Goal: Communication & Community: Answer question/provide support

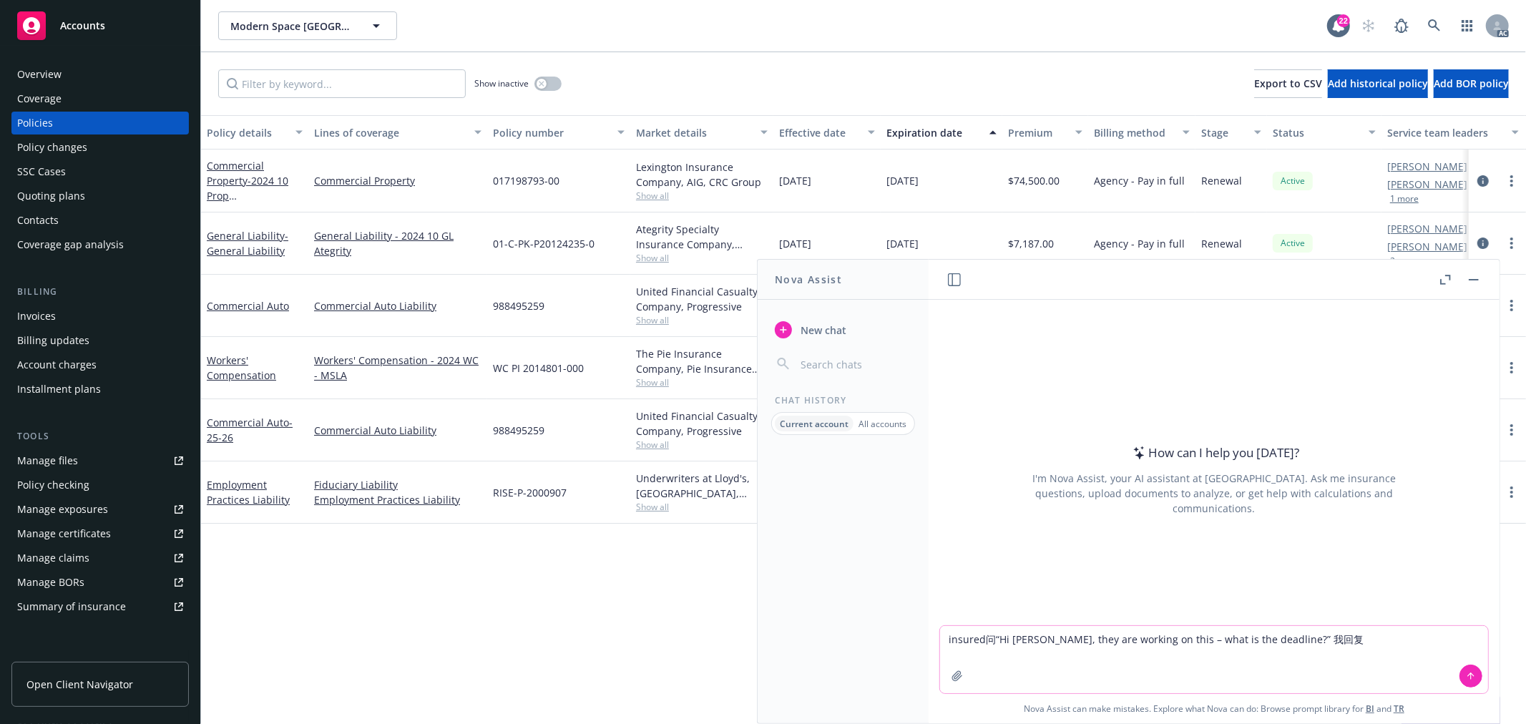
click at [1343, 641] on textarea "insured问“Hi Fiona, they are working on this – what is the deadline?” 我回复" at bounding box center [1214, 659] width 548 height 67
paste textarea "Hi Katherine, Thank you for your quick response. If you could provide the infor…"
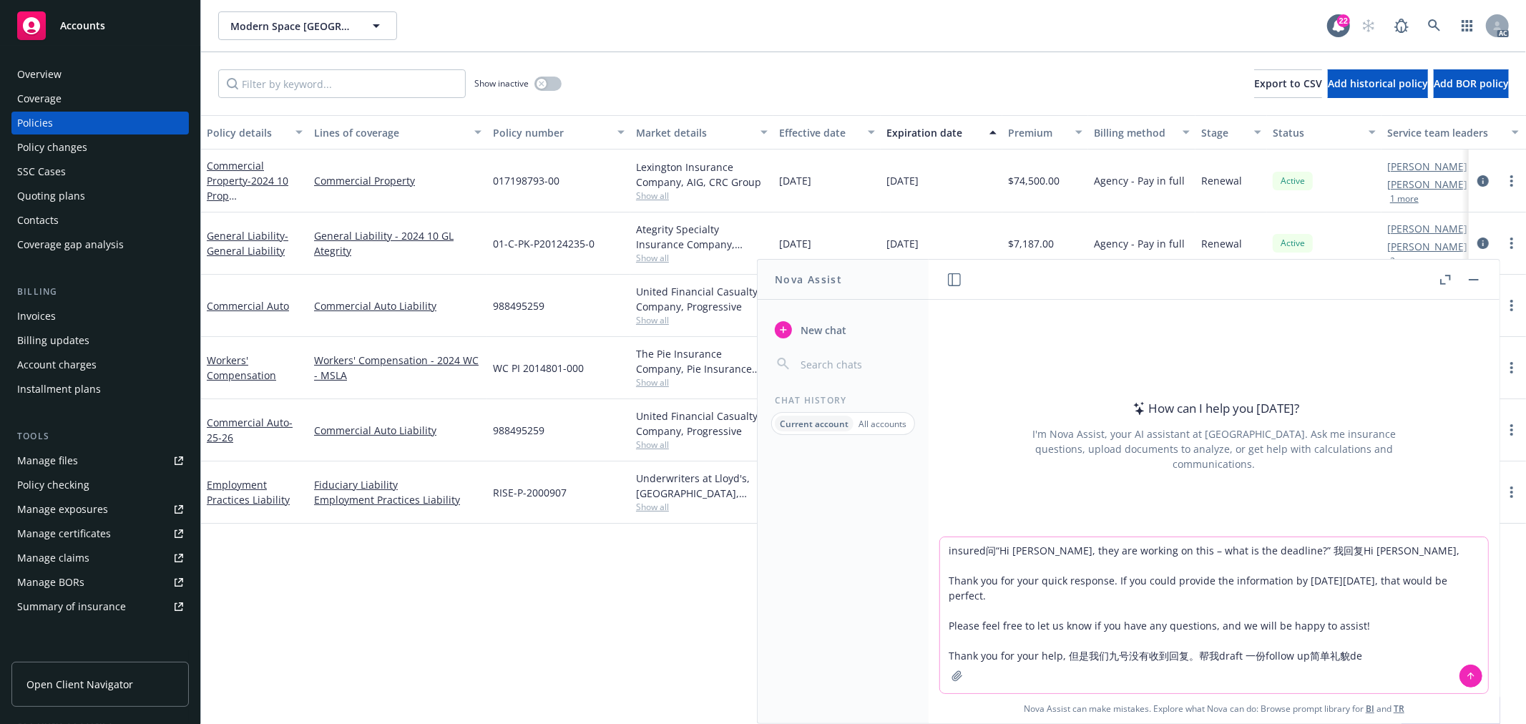
type textarea "insured问“Hi Fiona, they are working on this – what is the deadline?” 我回复Hi Kath…"
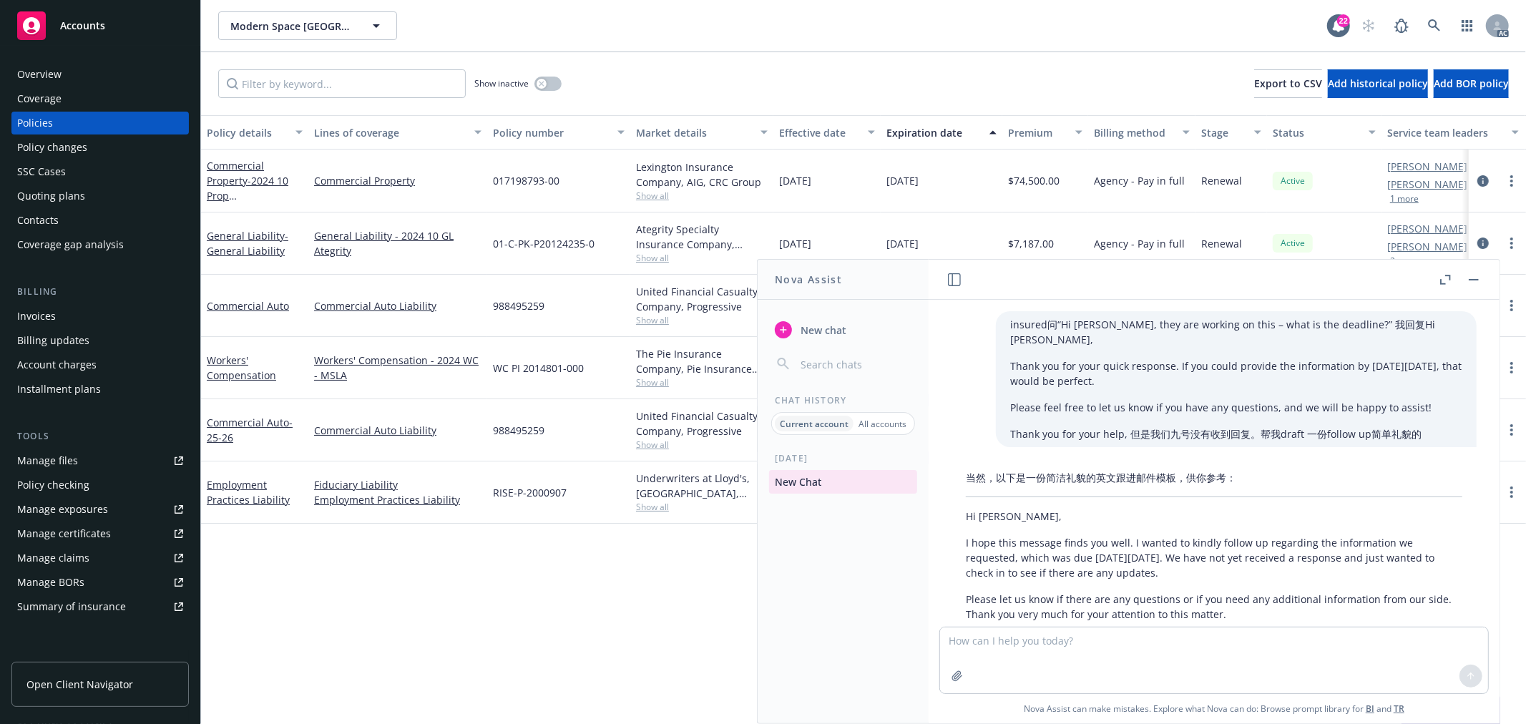
scroll to position [88, 0]
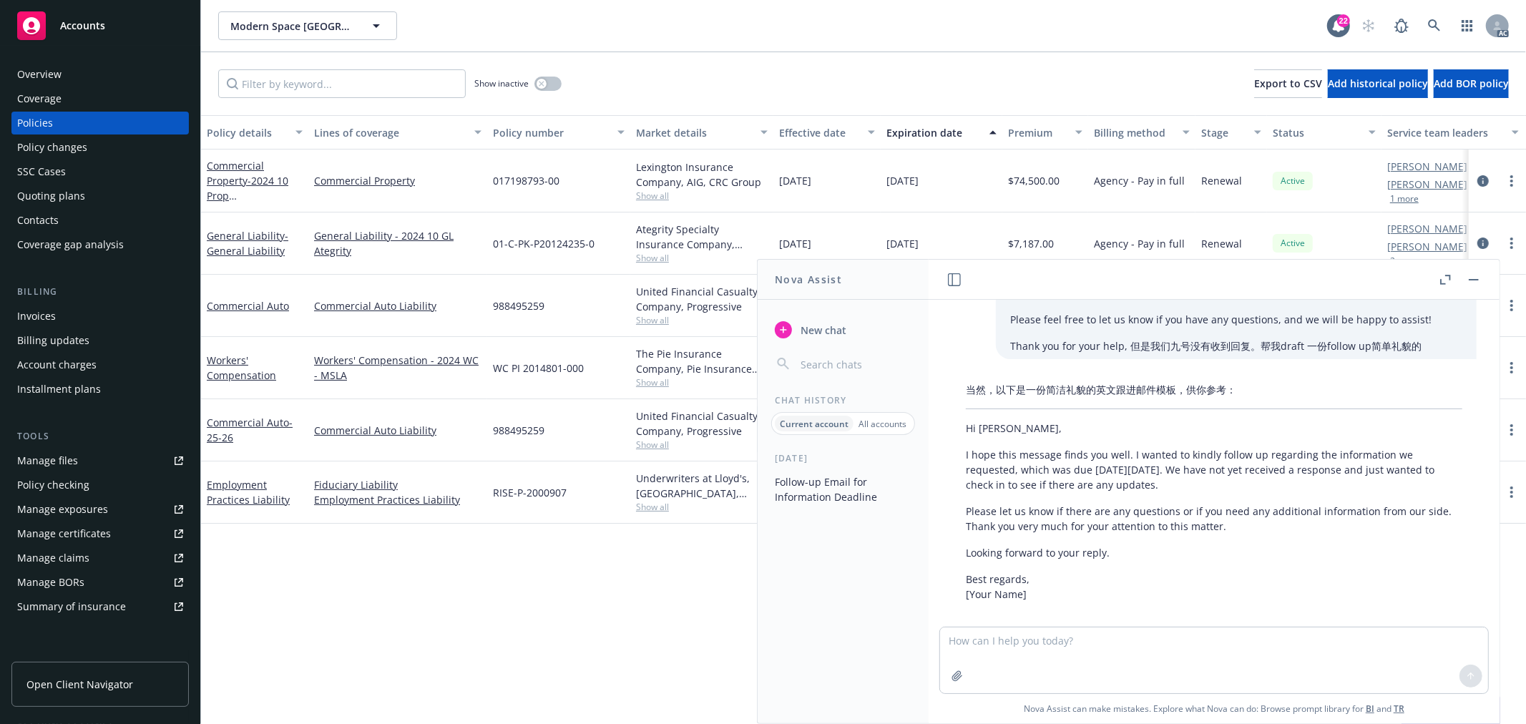
click at [1145, 518] on p "Please let us know if there are any questions or if you need any additional inf…" at bounding box center [1214, 519] width 497 height 30
click at [1068, 650] on textarea at bounding box center [1214, 660] width 548 height 66
drag, startPoint x: 1153, startPoint y: 642, endPoint x: 1096, endPoint y: 639, distance: 56.6
click at [1096, 639] on textarea "不用说due date 就是问问完成了吗 跟进一下" at bounding box center [1214, 659] width 548 height 67
click at [1060, 640] on textarea "不用说due date 就是问问完成了吗" at bounding box center [1214, 659] width 548 height 67
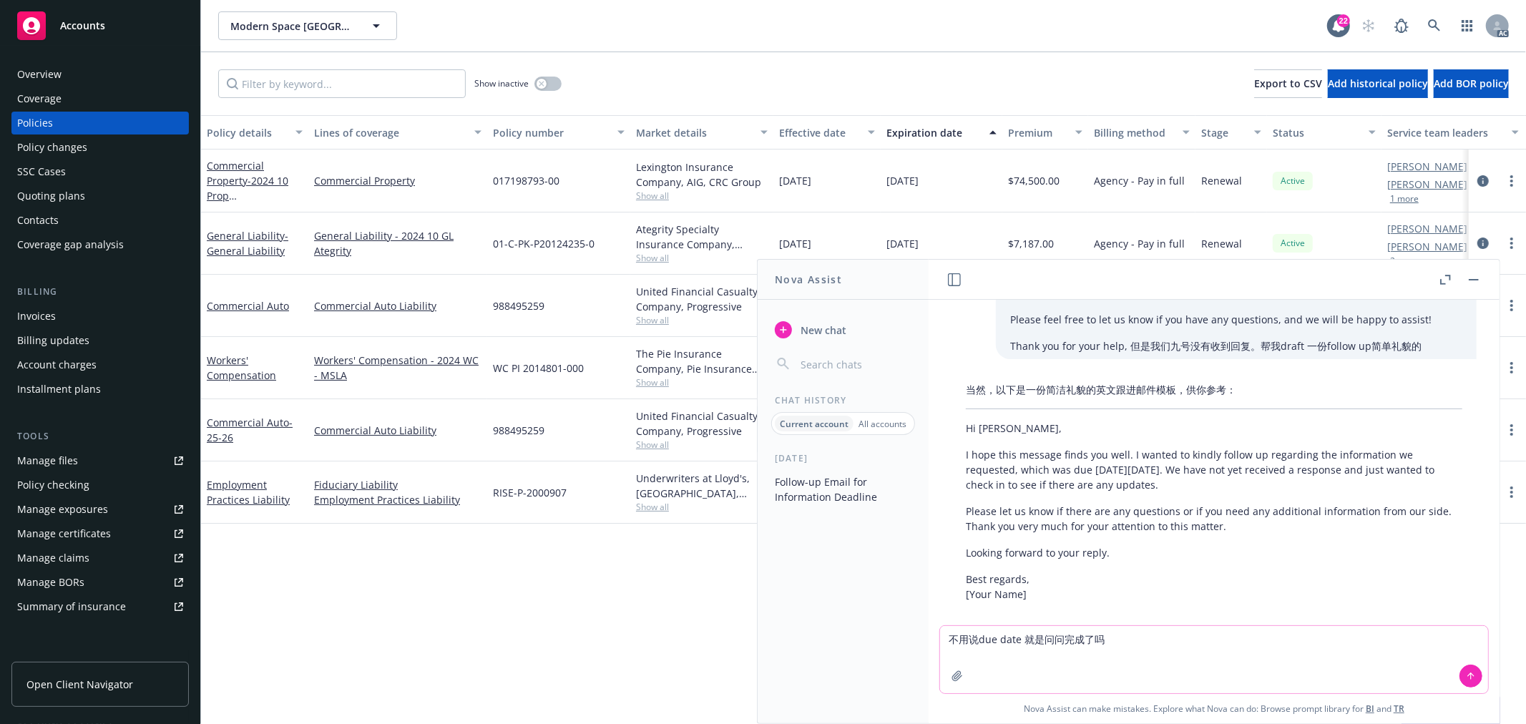
click at [1039, 640] on textarea "不用说due date 就是问问完成了吗" at bounding box center [1214, 659] width 548 height 67
paste textarea "跟进一下"
type textarea "不用说due date 就是 跟进一下，问问完成了吗"
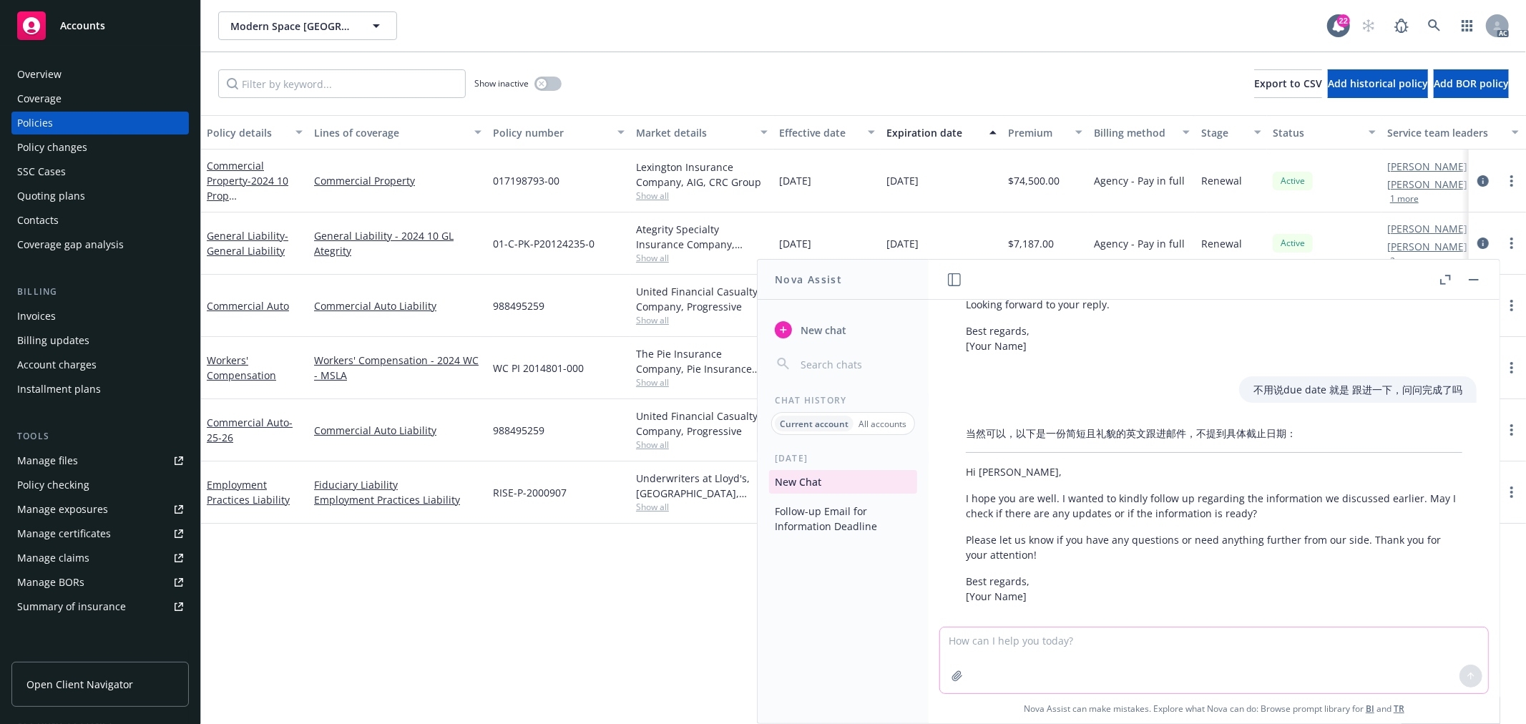
scroll to position [338, 0]
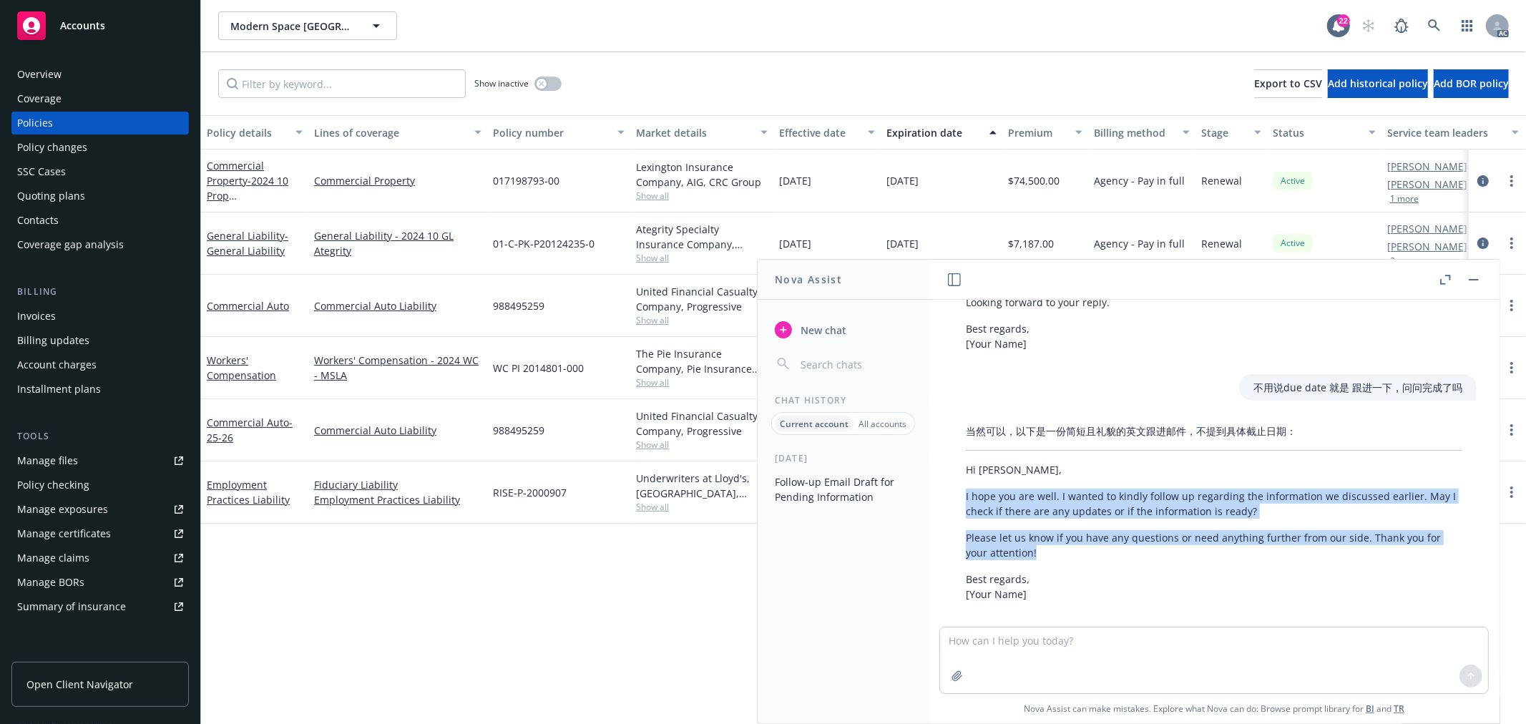
drag, startPoint x: 1049, startPoint y: 532, endPoint x: 967, endPoint y: 481, distance: 96.7
click at [967, 481] on div "当然可以，以下是一份简短且礼貌的英文跟进邮件，不提到具体截止日期： Hi Katherine, I hope you are well. I wanted t…" at bounding box center [1214, 513] width 525 height 190
copy div "I hope you are well. I wanted to kindly follow up regarding the information we …"
click at [1371, 503] on p "I hope you are well. I wanted to kindly follow up regarding the information we …" at bounding box center [1214, 504] width 497 height 30
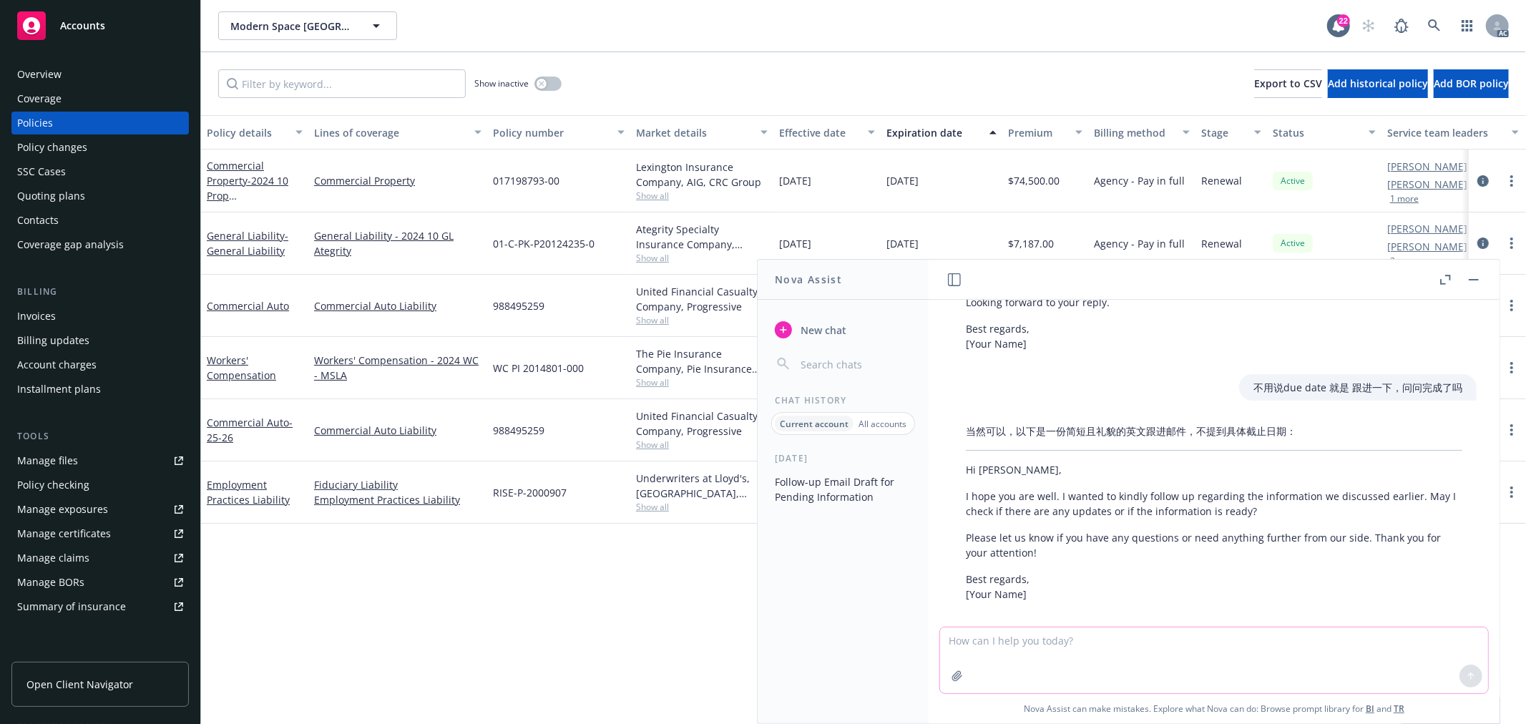
click at [1110, 653] on textarea at bounding box center [1214, 660] width 548 height 66
paste textarea "I hope you’re having a wonderful week! I wanted to follow up and see if you’ve …"
type textarea "我们之前的request是：I hope you’re having a wonderful week! I wanted to follow up and …"
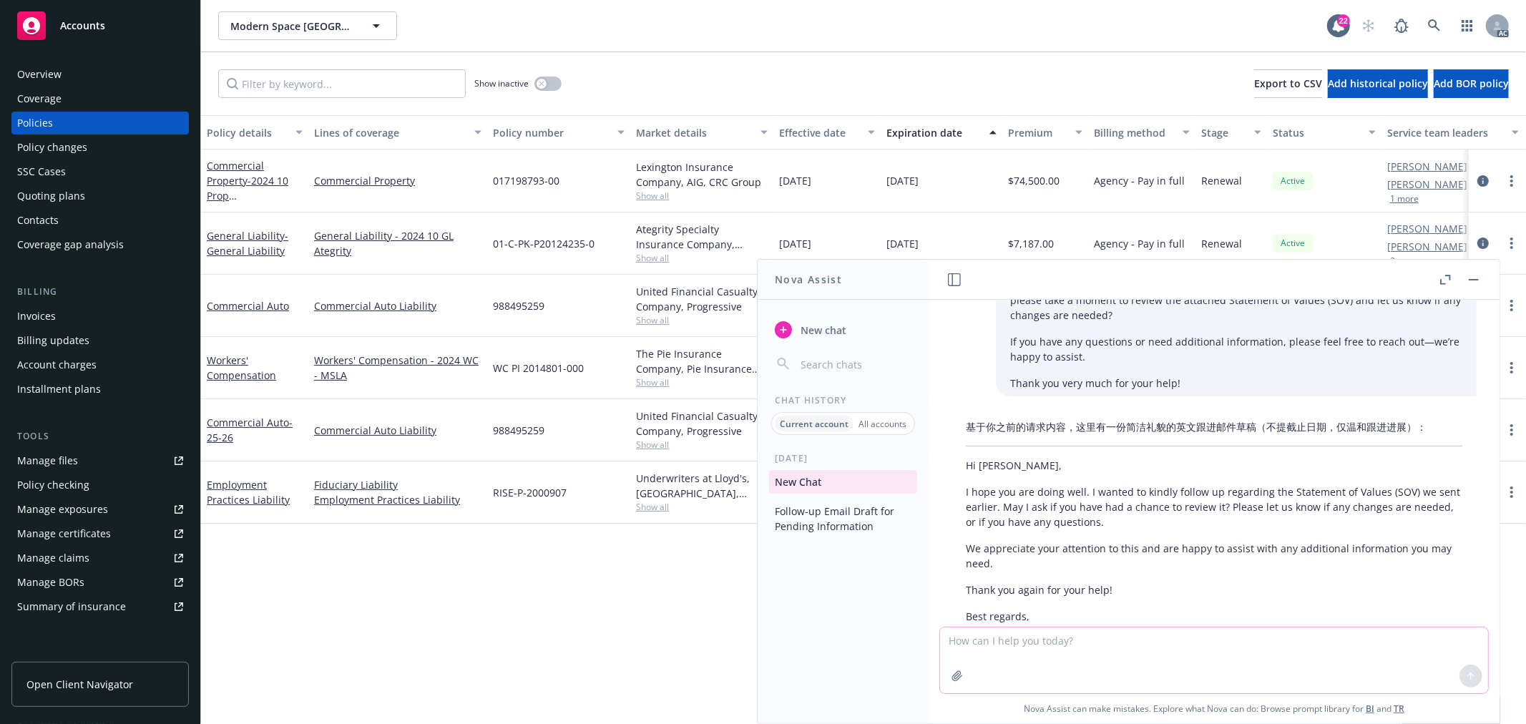
scroll to position [754, 0]
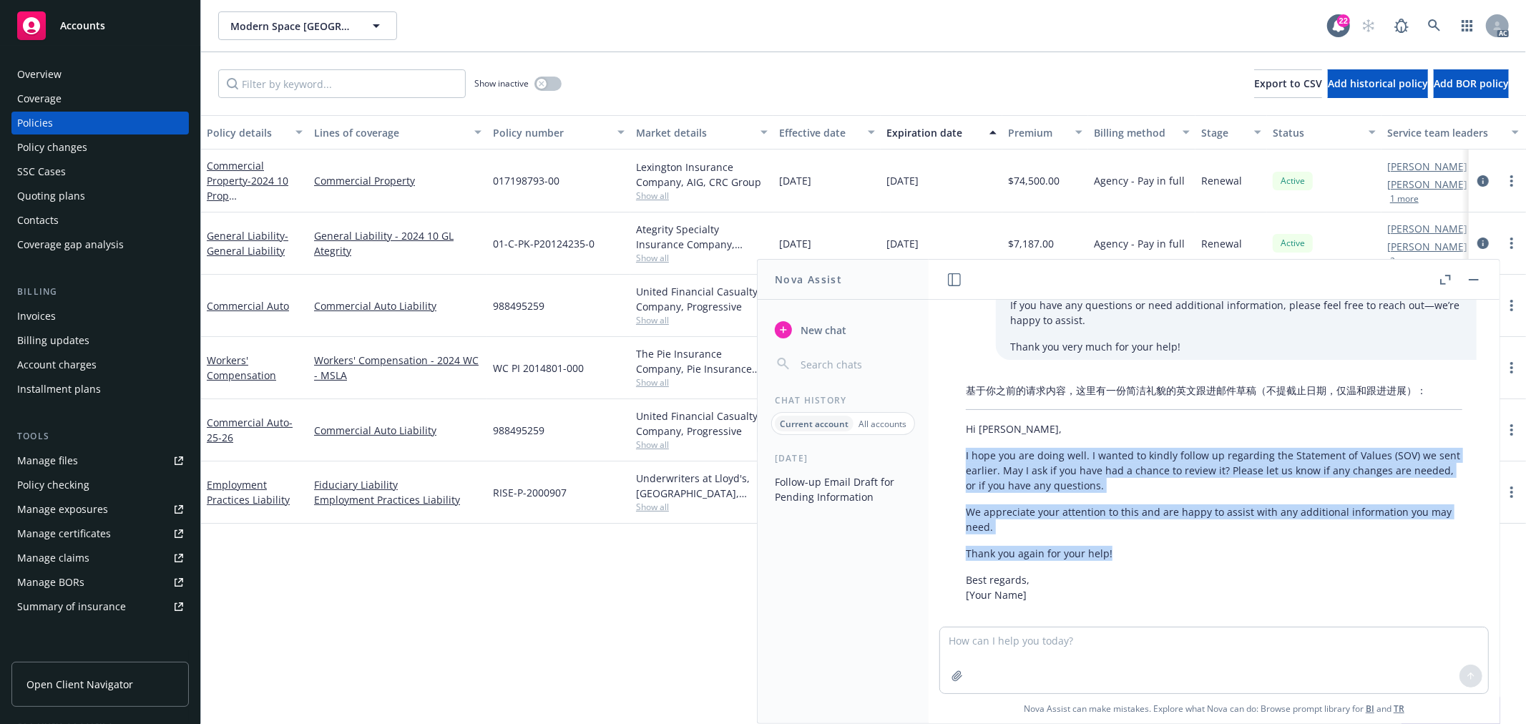
drag, startPoint x: 962, startPoint y: 439, endPoint x: 1120, endPoint y: 539, distance: 187.2
click at [1120, 539] on div "基于你之前的请求内容，这里有一份简洁礼貌的英文跟进邮件草稿（不提截止日期，仅温和跟进进展）： Hi Katherine, I hope you are doi…" at bounding box center [1214, 492] width 525 height 231
copy div "I hope you are doing well. I wanted to kindly follow up regarding the Statement…"
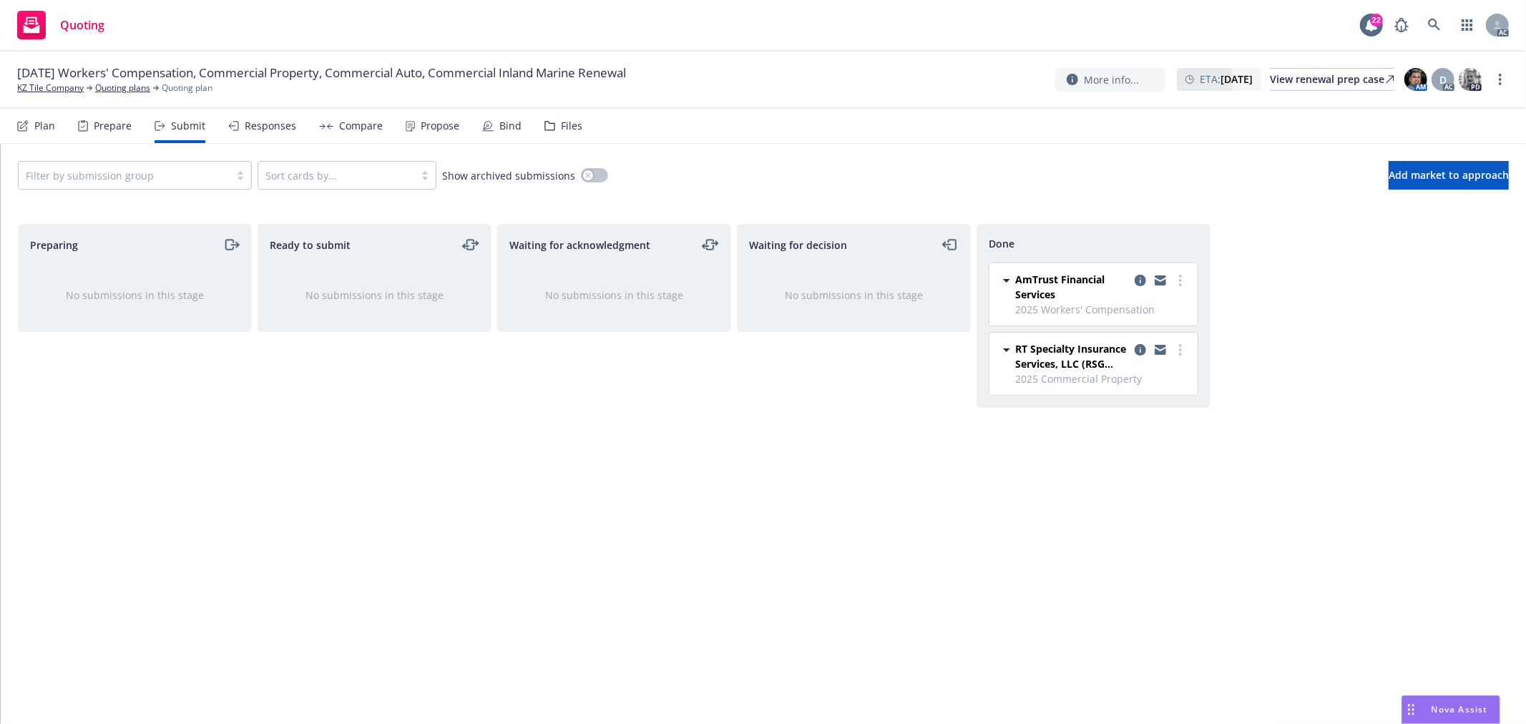
click at [358, 130] on div "Compare" at bounding box center [361, 125] width 44 height 11
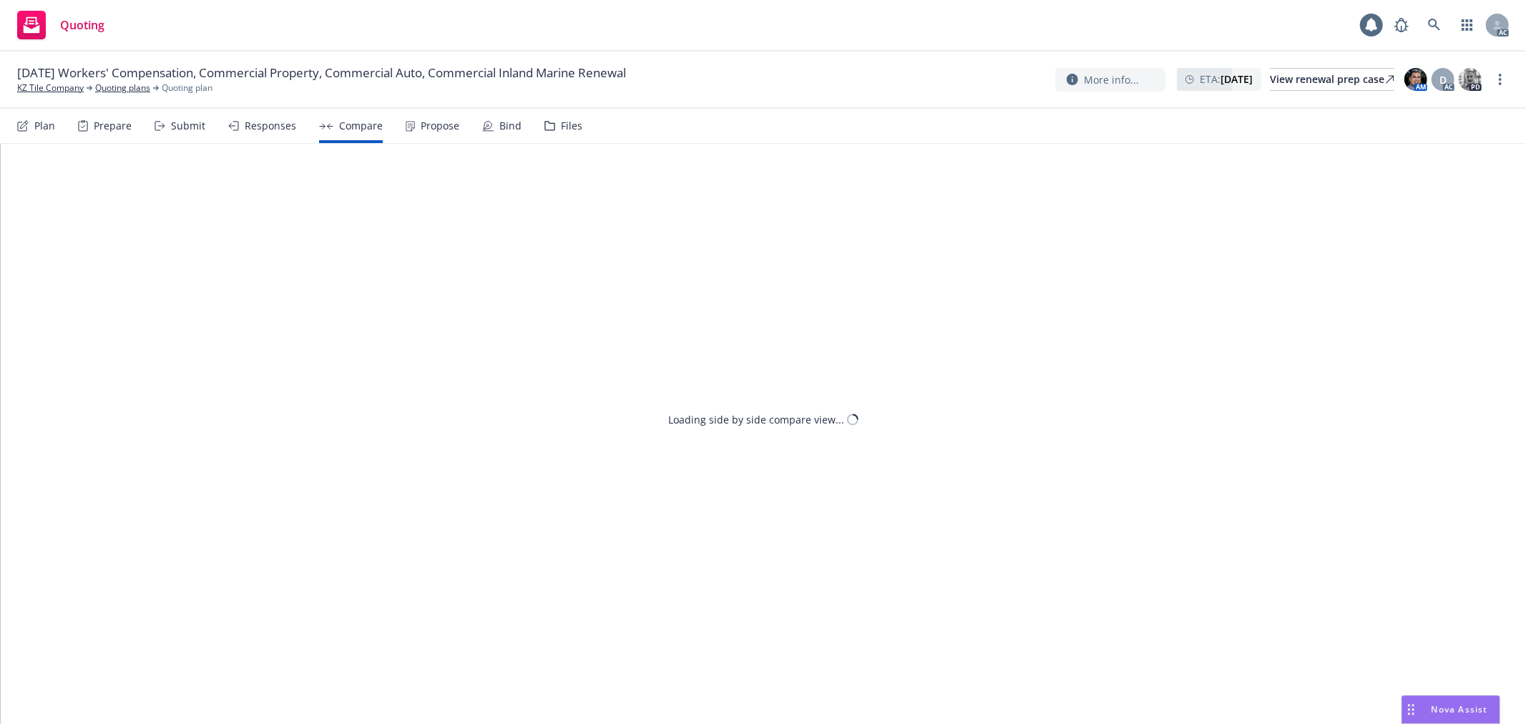
click at [262, 130] on div "Responses" at bounding box center [271, 125] width 52 height 11
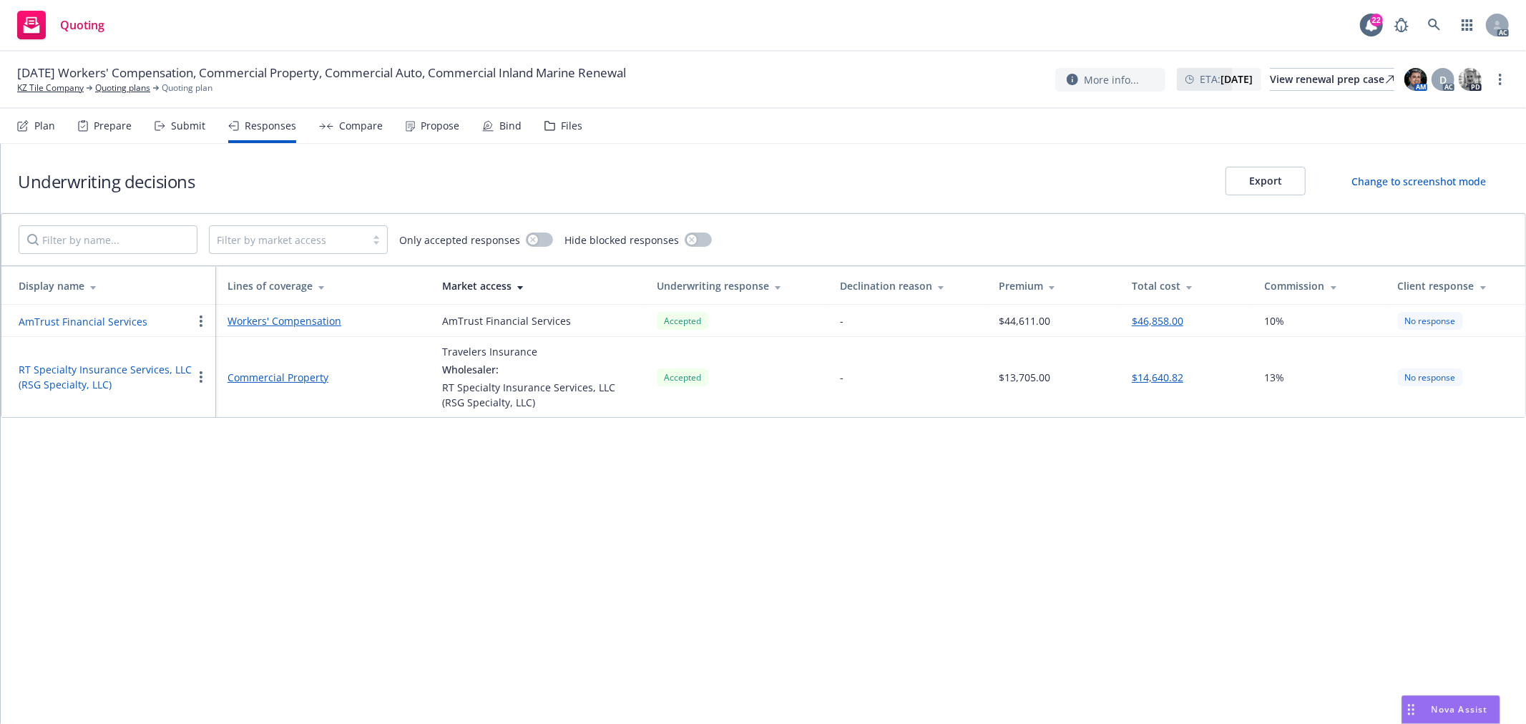
click at [444, 127] on div "Propose" at bounding box center [440, 125] width 39 height 11
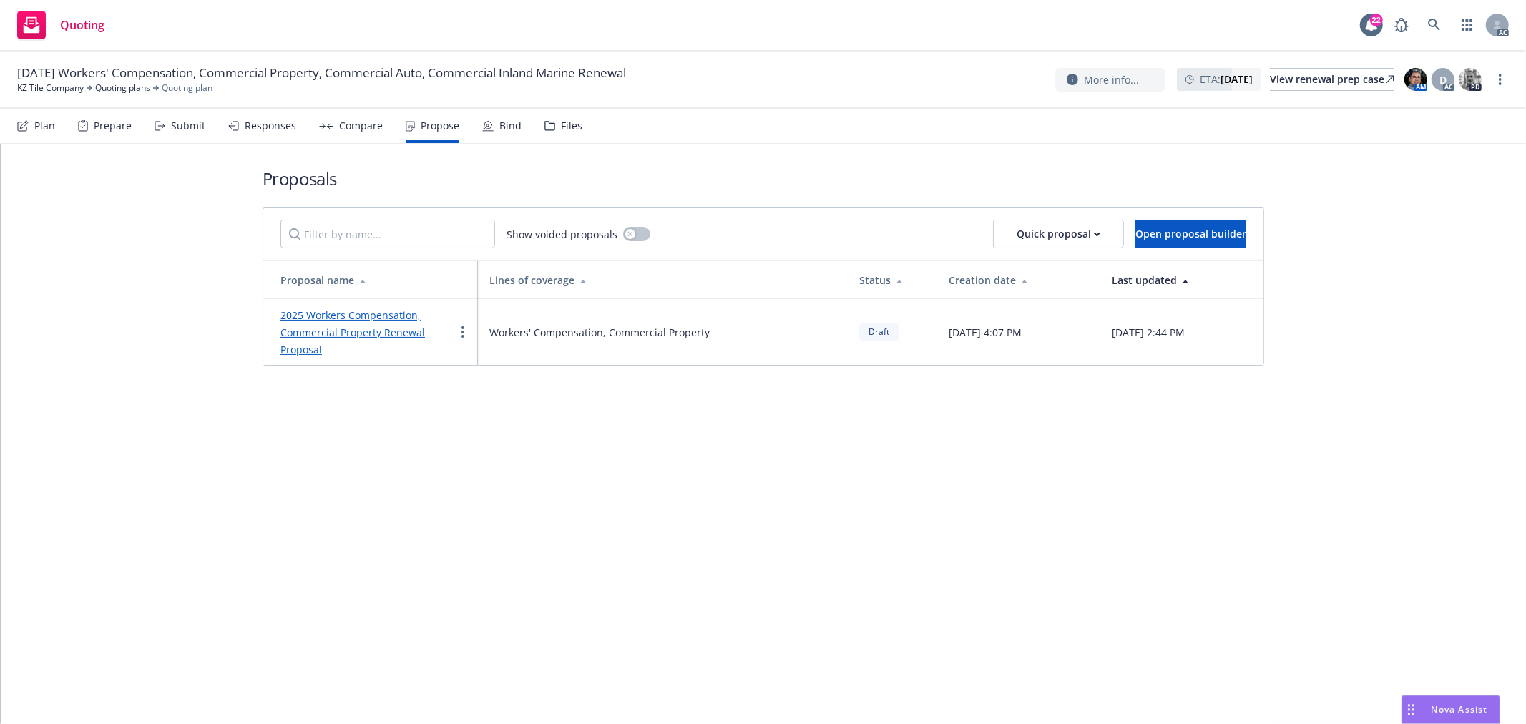
click at [252, 131] on div "Responses" at bounding box center [271, 125] width 52 height 11
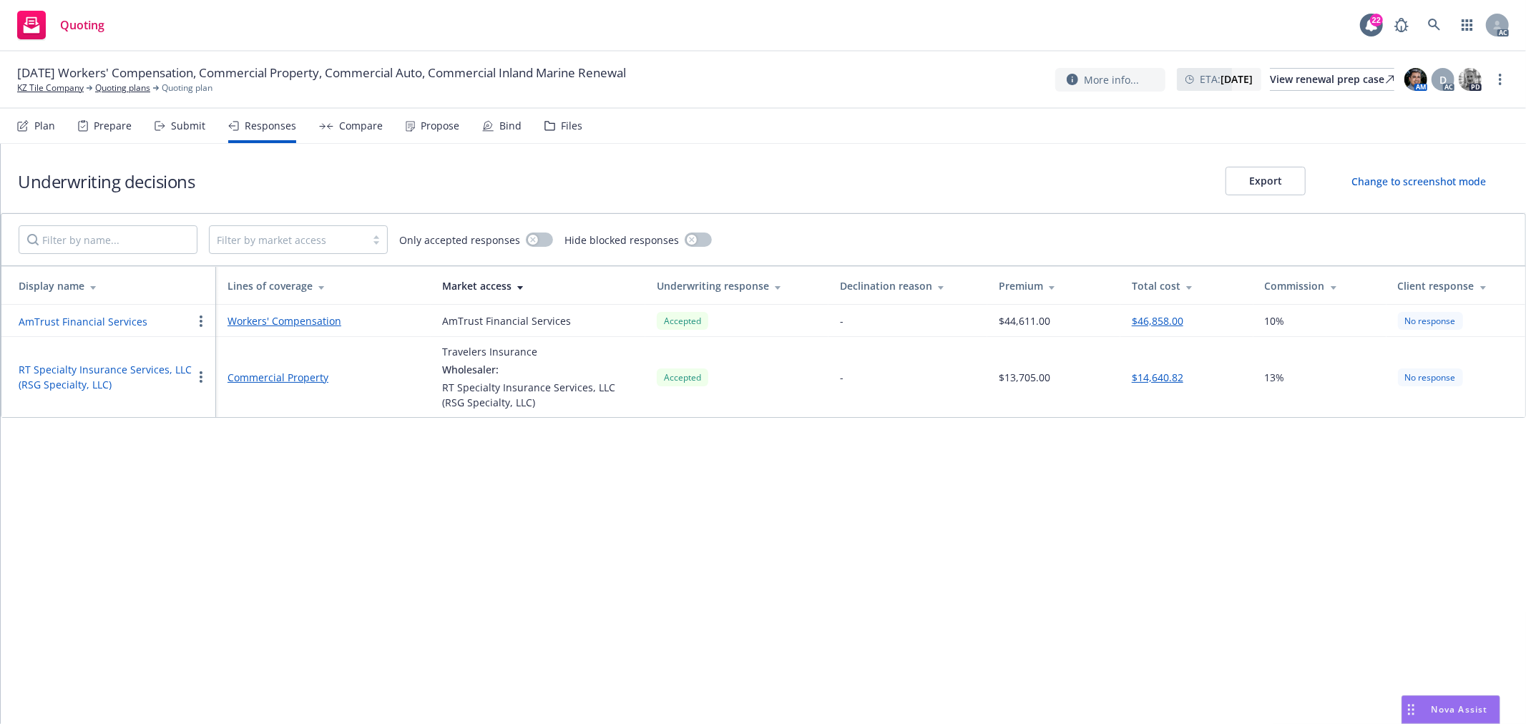
click at [414, 129] on div "Propose" at bounding box center [433, 126] width 54 height 34
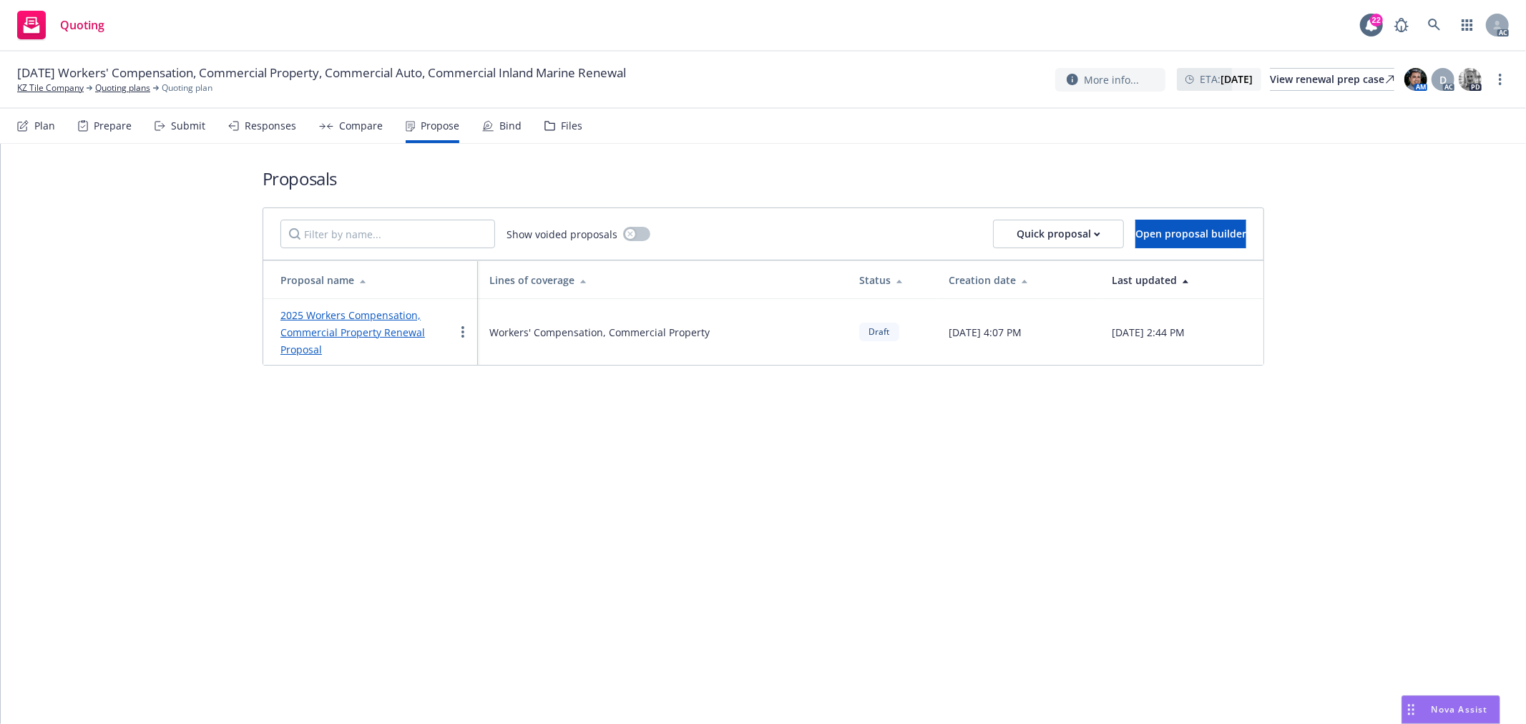
click at [391, 330] on link "2025 Workers Compensation, Commercial Property Renewal Proposal" at bounding box center [352, 332] width 145 height 48
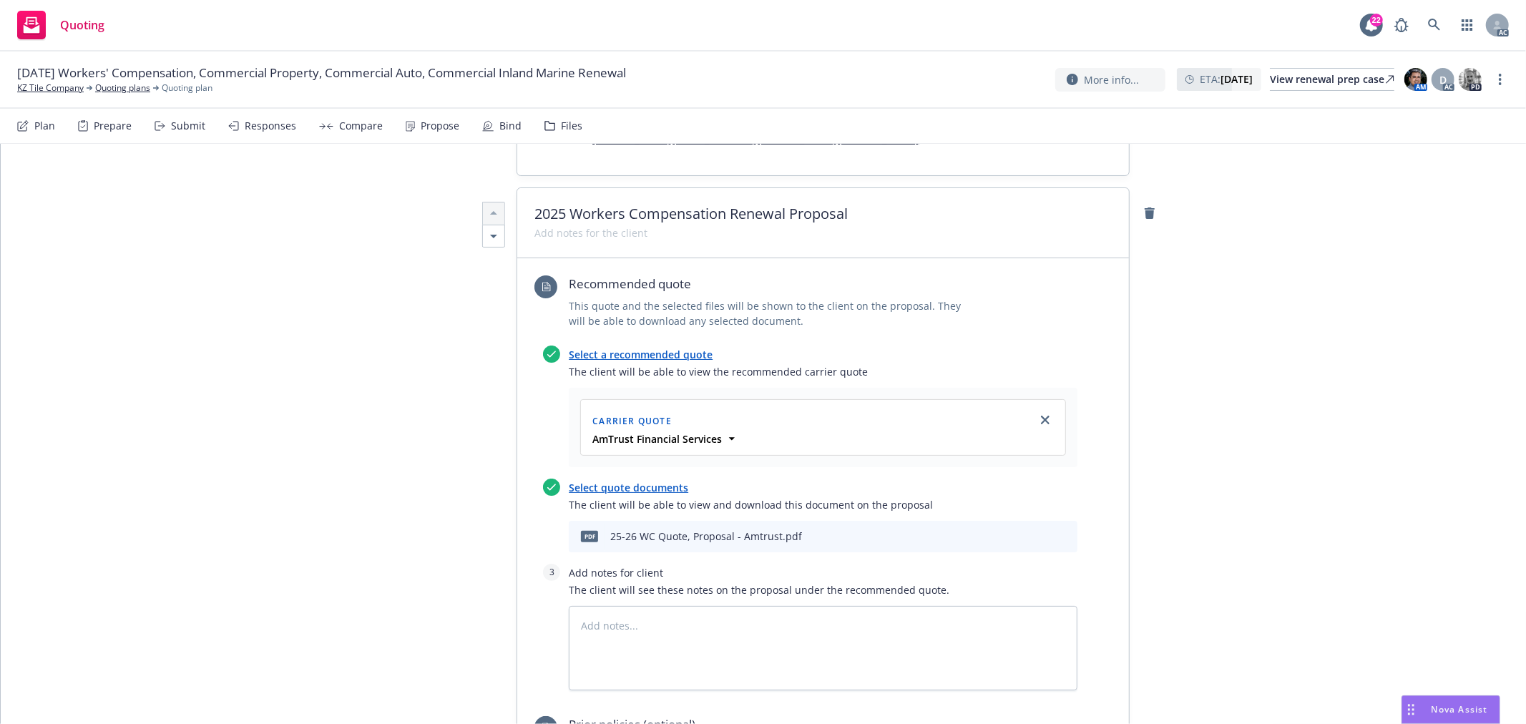
scroll to position [556, 0]
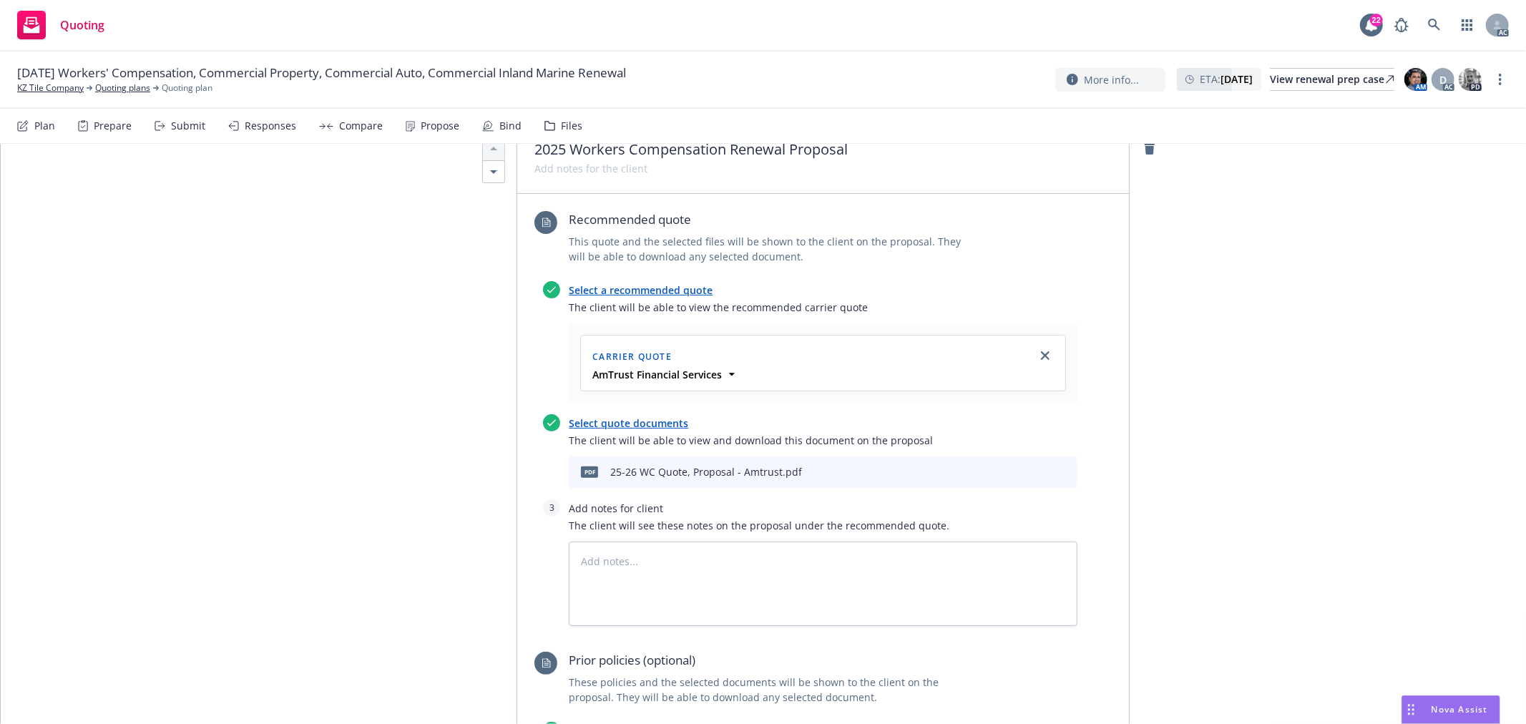
click at [421, 140] on div "Propose" at bounding box center [433, 126] width 54 height 34
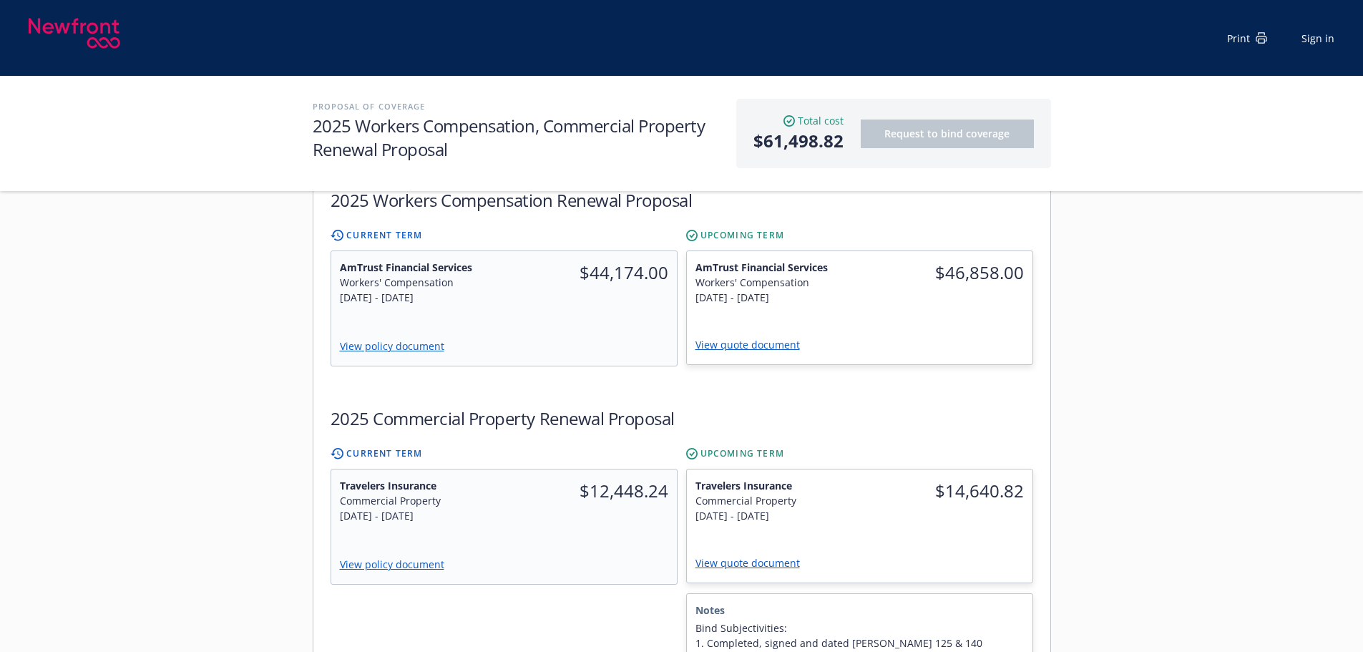
scroll to position [429, 0]
click at [760, 555] on link "View quote document" at bounding box center [753, 562] width 116 height 14
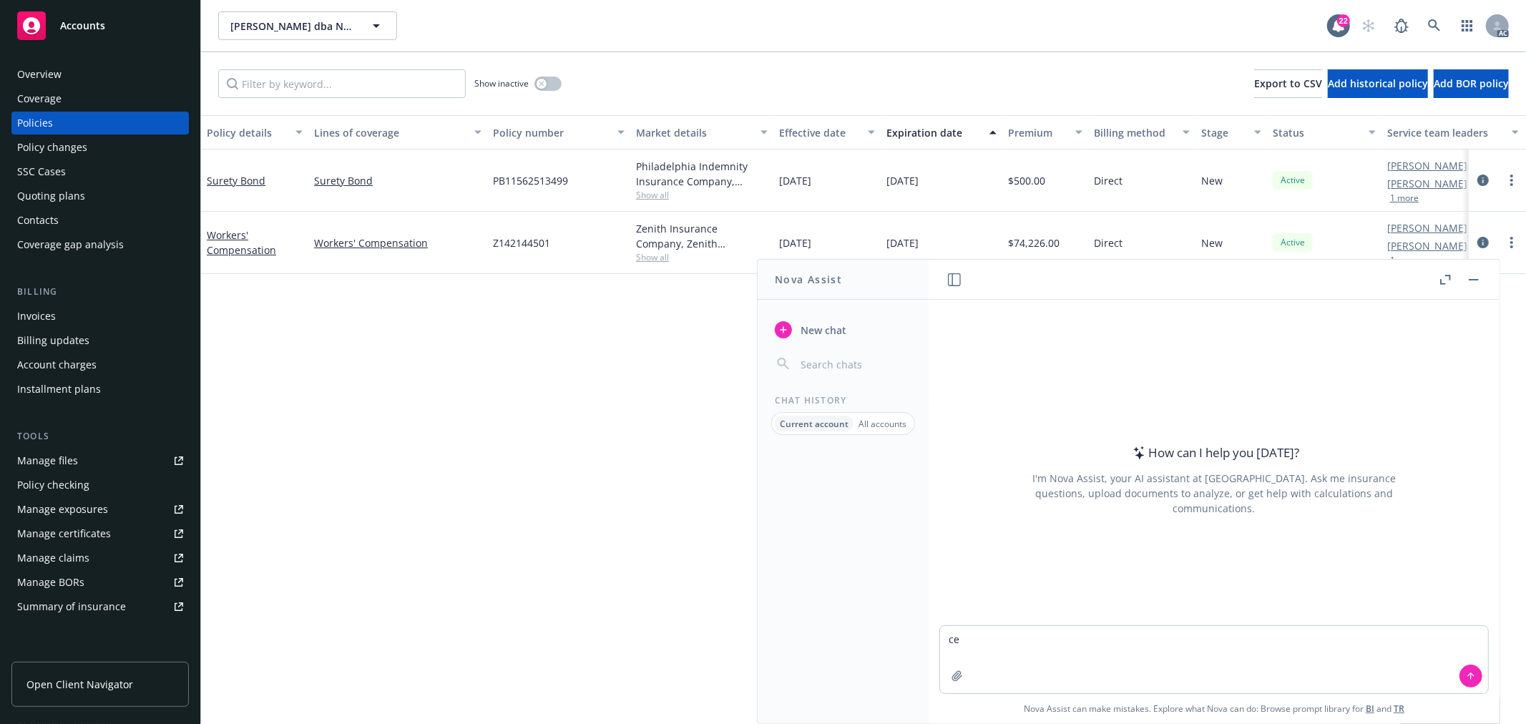
type textarea "c"
type textarea "r"
type textarea "润色： It's 25dbe now. Could you please help review the below draft submission as …"
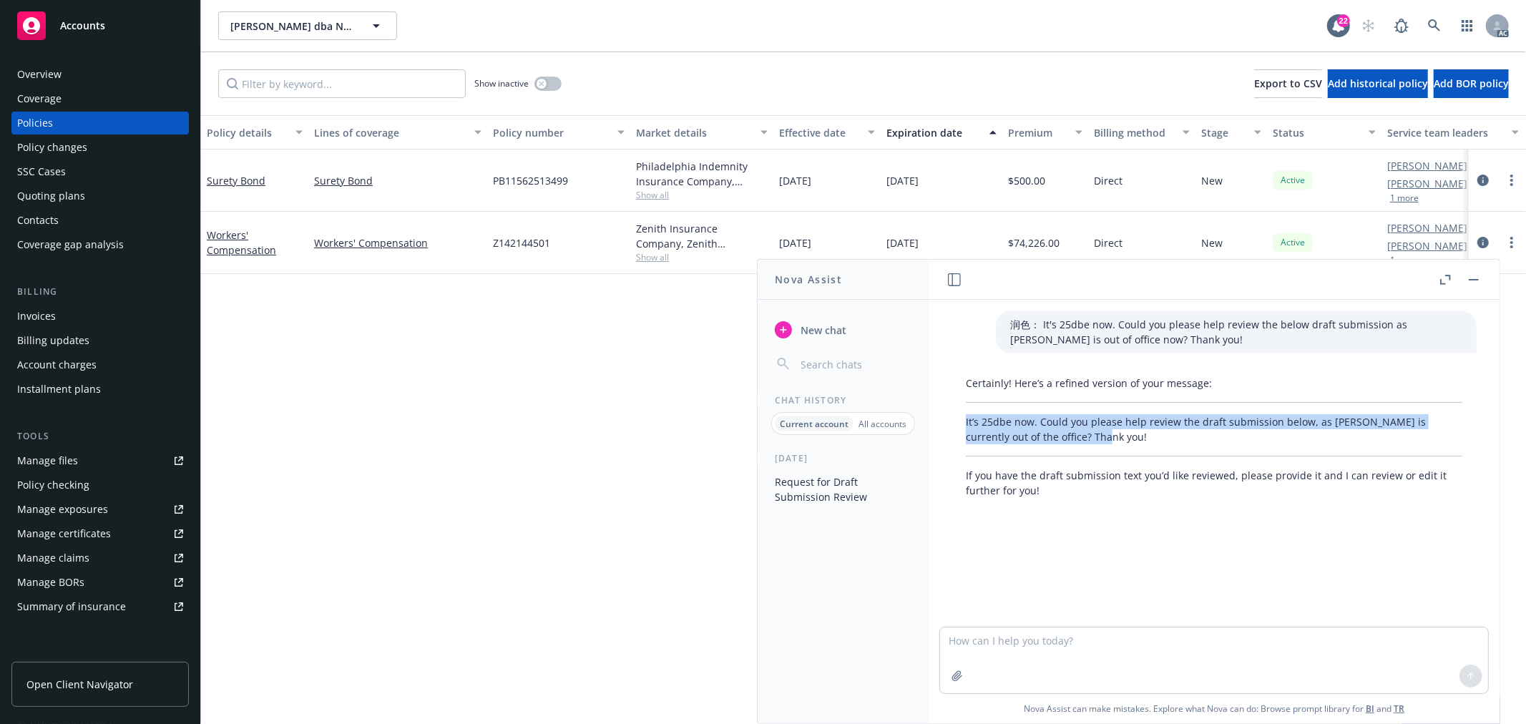
drag, startPoint x: 1083, startPoint y: 439, endPoint x: 963, endPoint y: 416, distance: 122.4
click at [963, 416] on div "Certainly! Here’s a refined version of your message: It’s 25dbe now. Could you …" at bounding box center [1214, 437] width 525 height 134
copy p "It’s 25dbe now. Could you please help review the draft submission below, as Dan…"
click at [1146, 632] on textarea at bounding box center [1214, 660] width 548 height 66
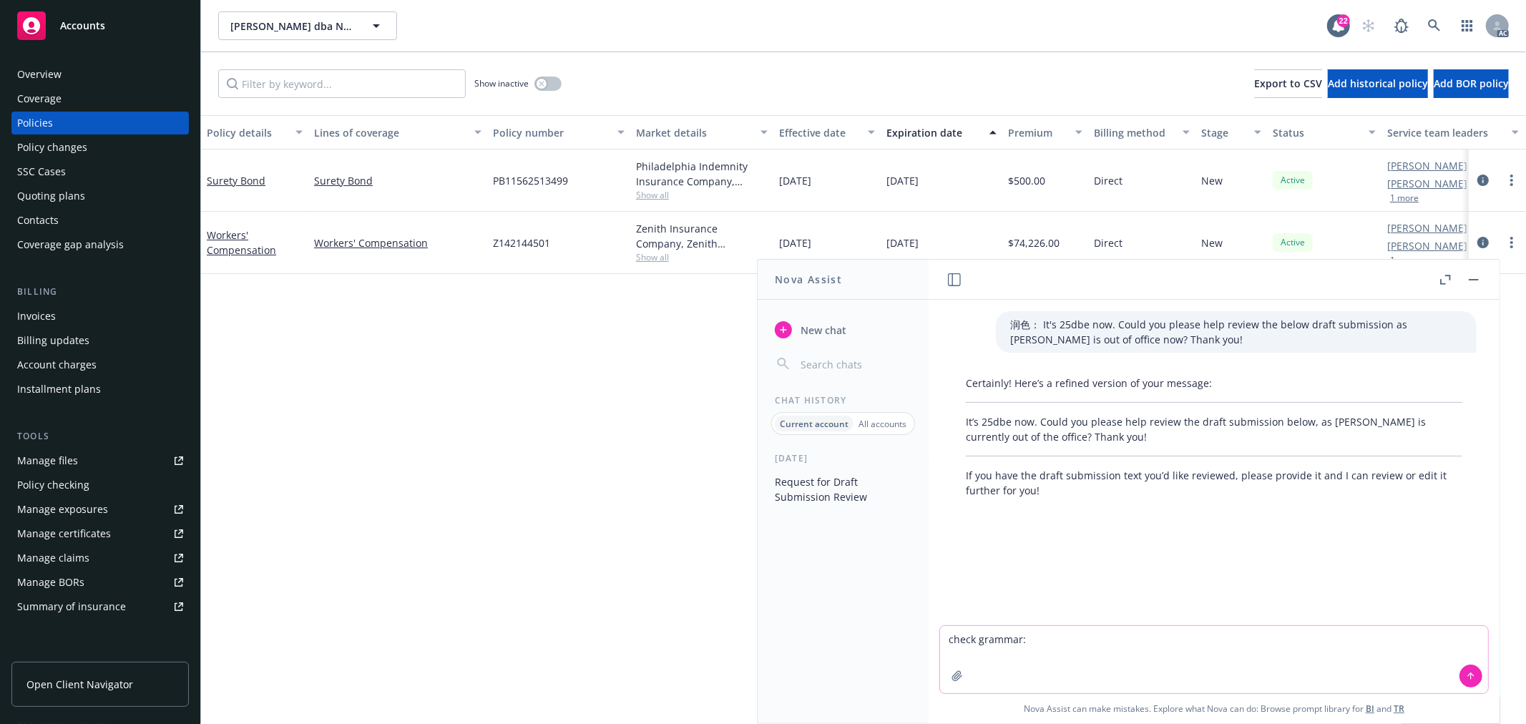
paste textarea "The payroll info no changes from last year. I also listed them below. When you’…"
type textarea "check grammar: The payroll info no changes from last year. I also listed them b…"
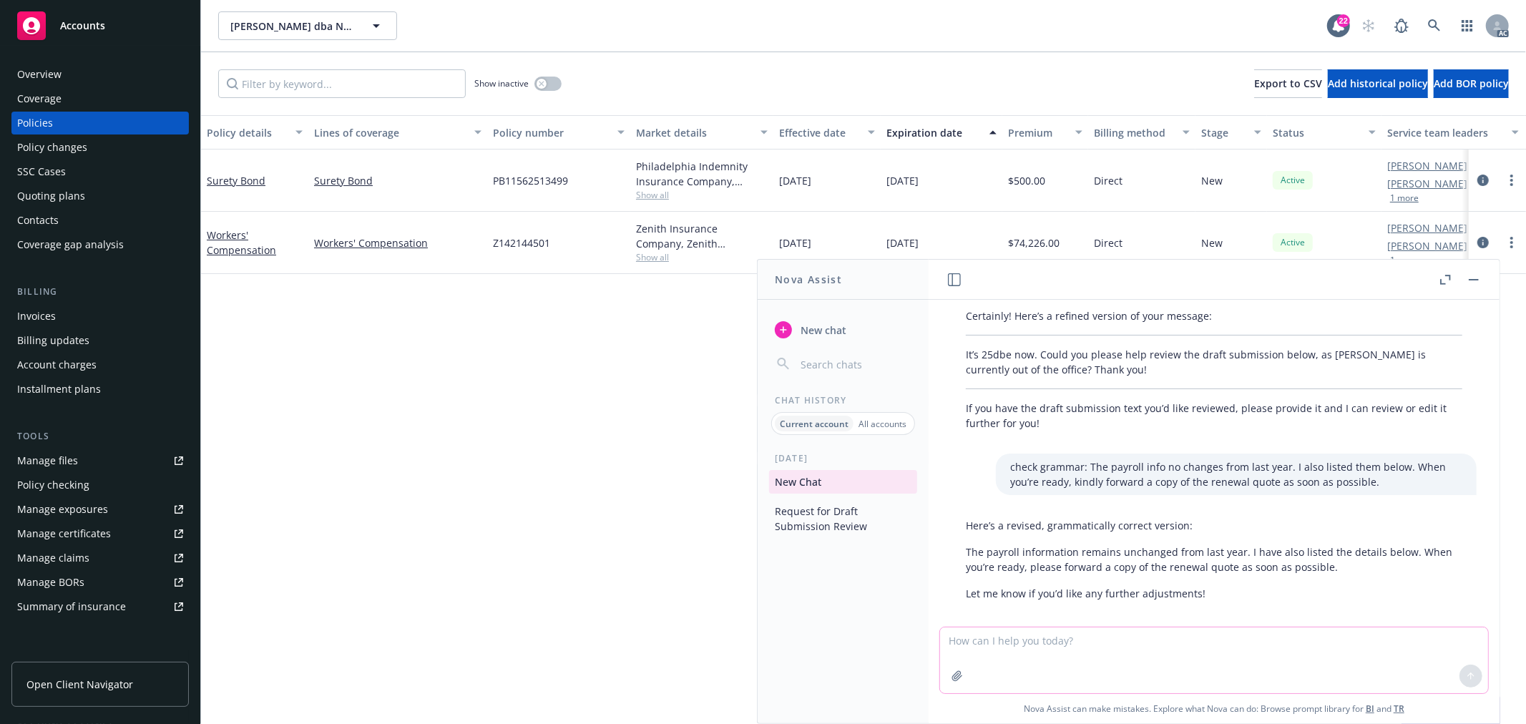
scroll to position [82, 0]
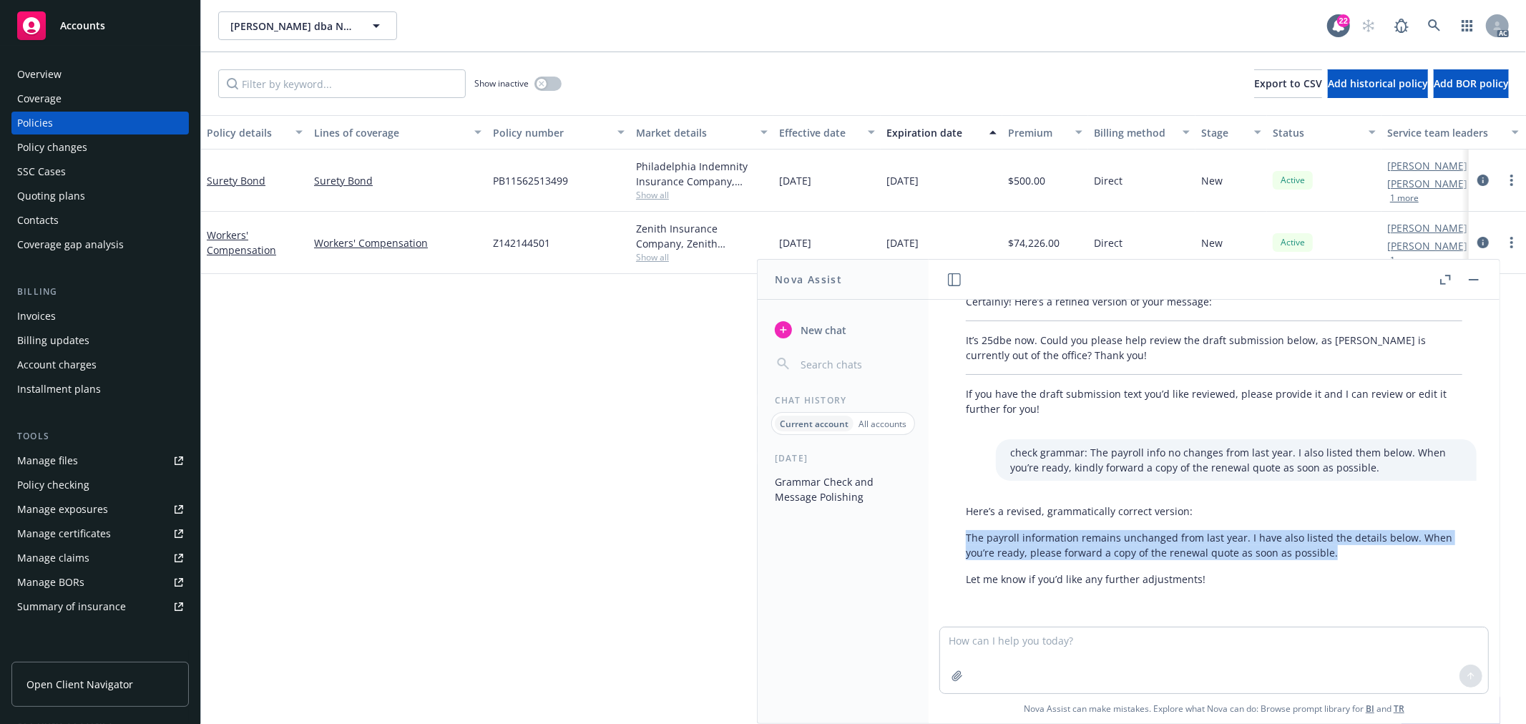
drag, startPoint x: 1336, startPoint y: 552, endPoint x: 967, endPoint y: 540, distance: 369.3
click at [967, 540] on p "The payroll information remains unchanged from last year. I have also listed th…" at bounding box center [1214, 545] width 497 height 30
copy p "The payroll information remains unchanged from last year. I have also listed th…"
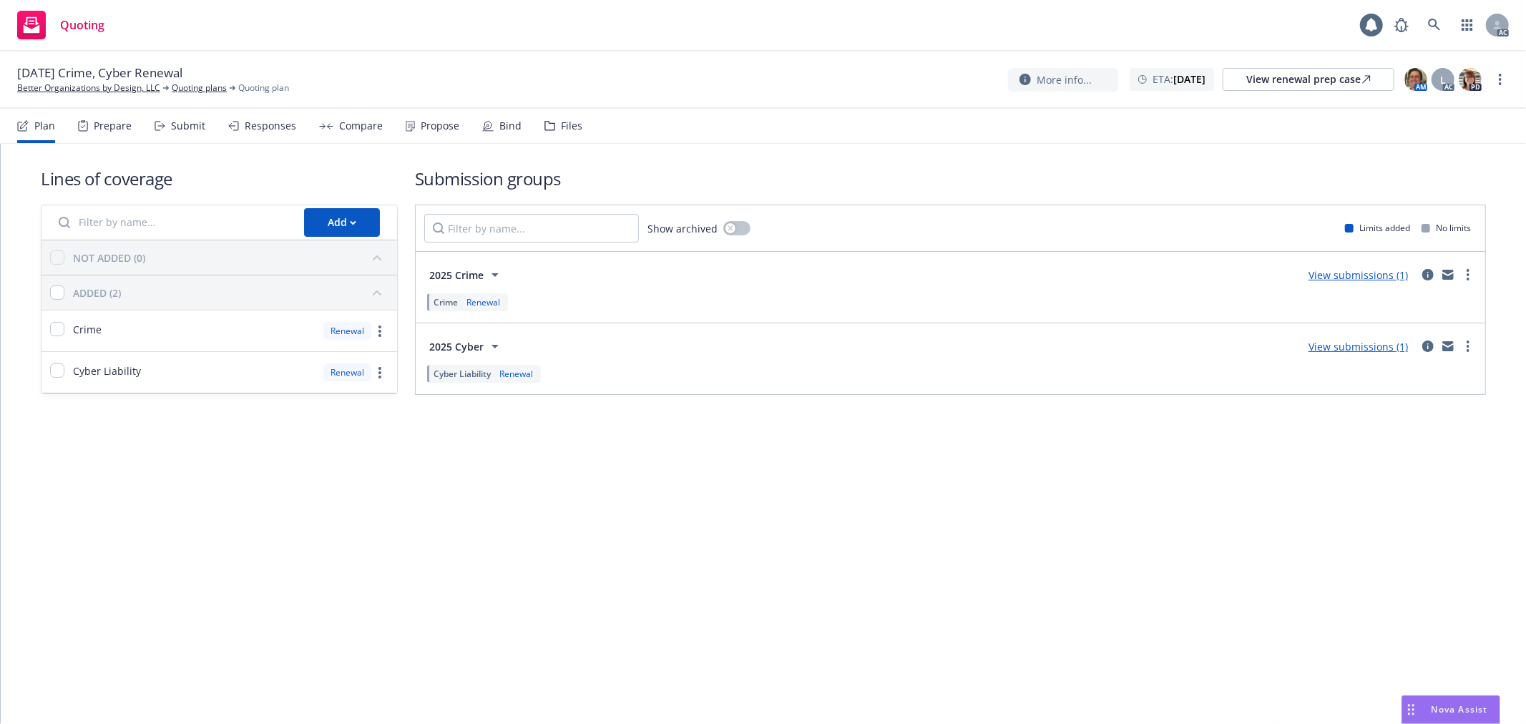
click at [171, 122] on div "Submit" at bounding box center [188, 125] width 34 height 11
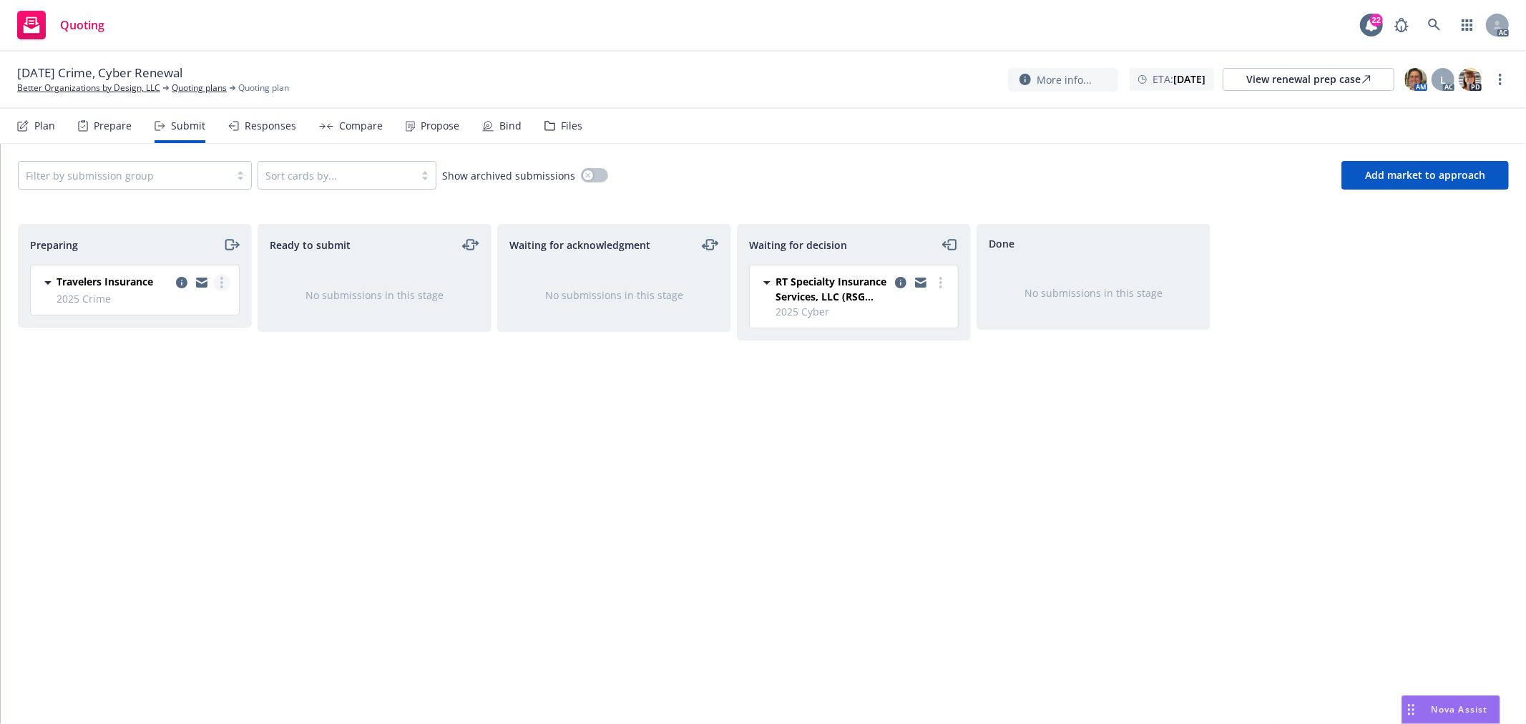
click at [222, 280] on icon "more" at bounding box center [221, 282] width 3 height 11
click at [186, 340] on span "Log acknowledgement" at bounding box center [157, 341] width 141 height 14
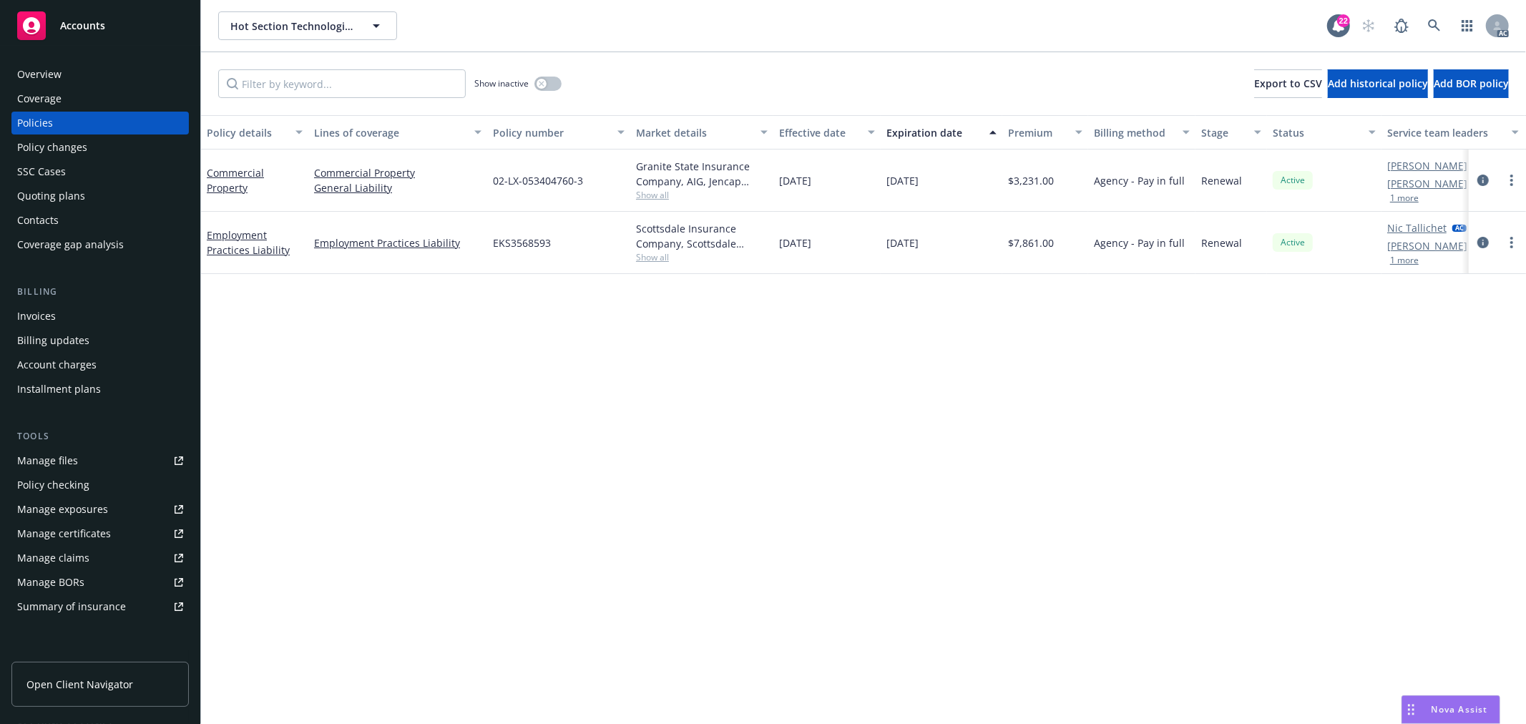
click at [1448, 717] on div "Nova Assist" at bounding box center [1450, 709] width 97 height 27
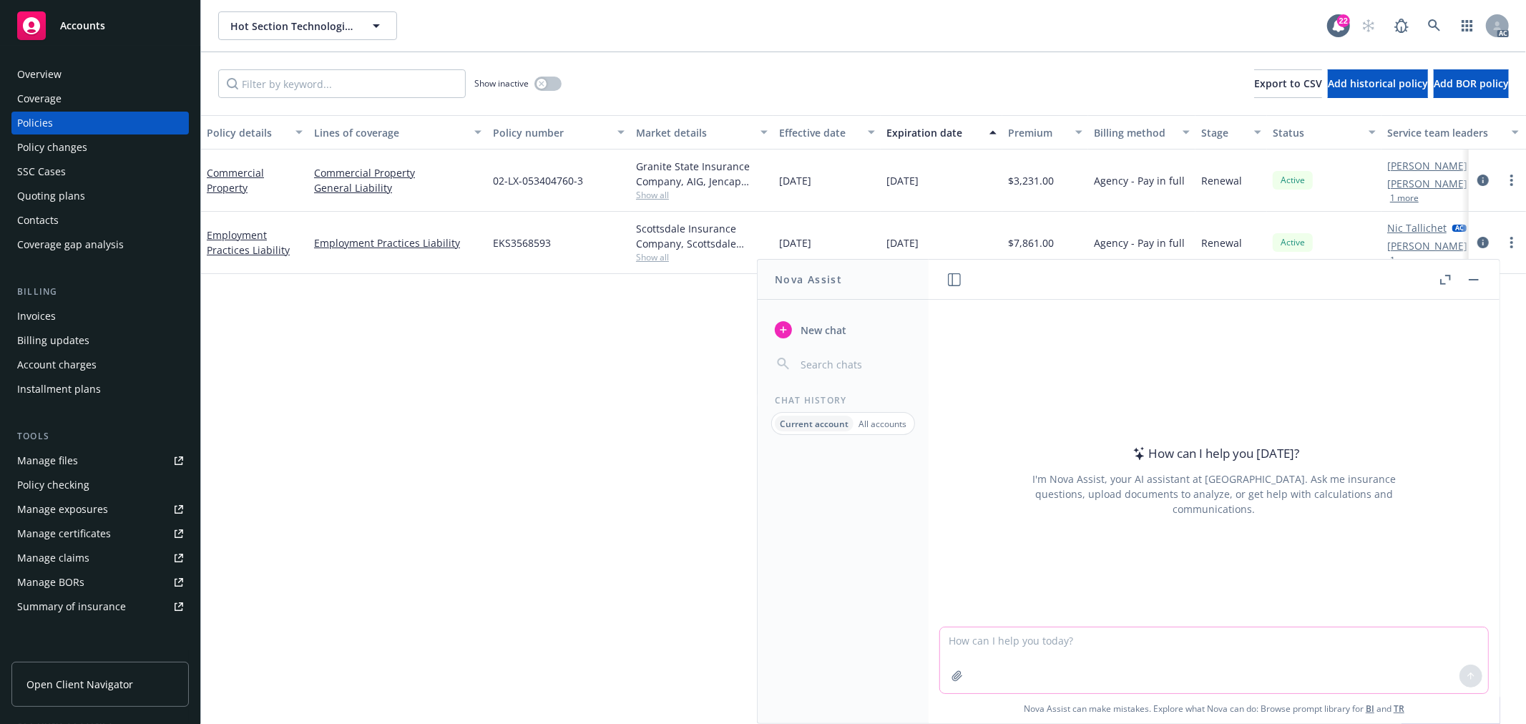
click at [1030, 633] on textarea at bounding box center [1214, 660] width 548 height 66
paste textarea "们[DATE]后来又收到underwriter发来的信说the carrier has confirmed that this risk does quali…"
type textarea "翻译并draft 英文短消息：们[DATE]后来又收到underwriter发来的信说the carrier has confirmed that this …"
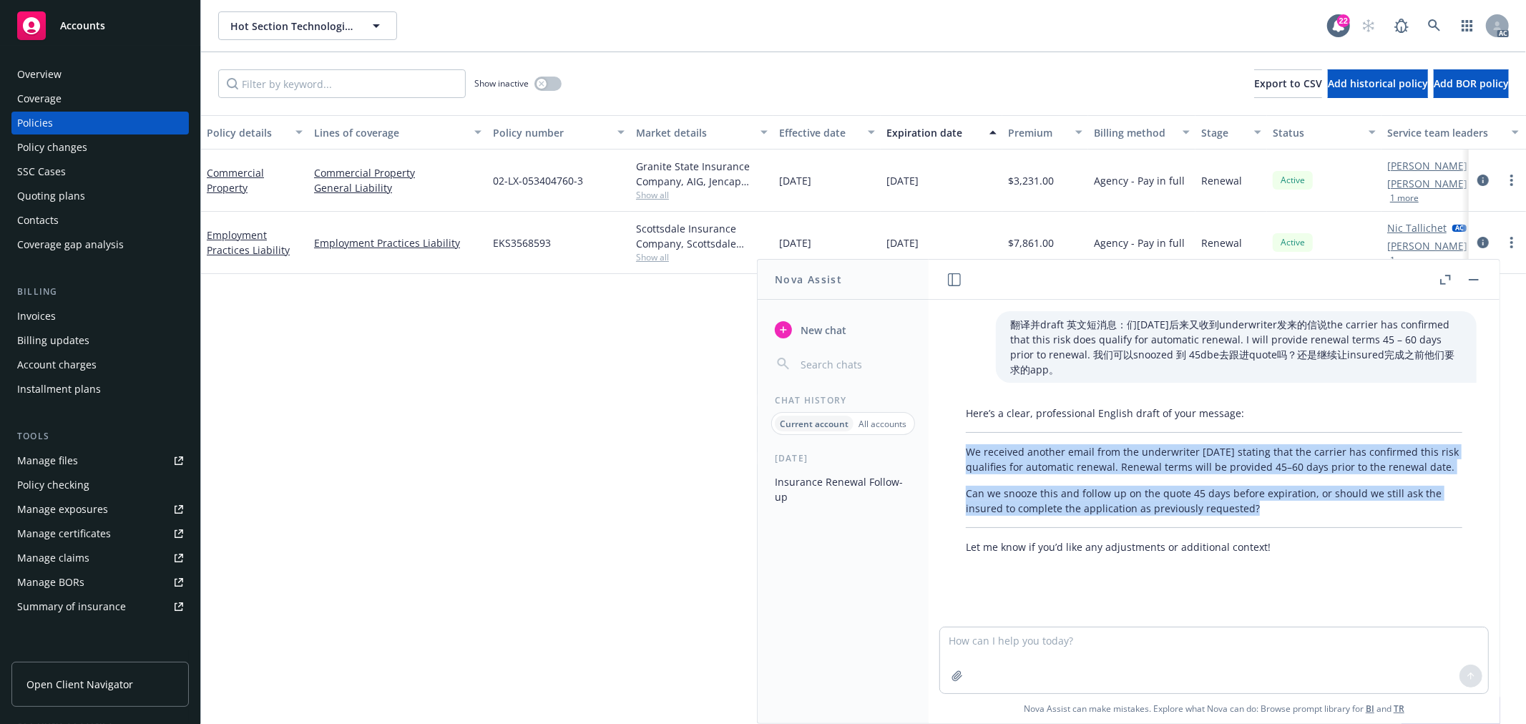
drag, startPoint x: 1256, startPoint y: 491, endPoint x: 959, endPoint y: 438, distance: 302.4
click at [959, 438] on div "Here’s a clear, professional English draft of your message: We received another…" at bounding box center [1214, 480] width 525 height 160
copy div "We received another email from the underwriter [DATE] stating that the carrier …"
